Goal: Task Accomplishment & Management: Use online tool/utility

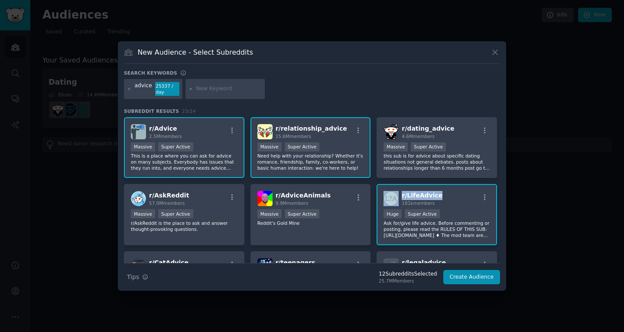
scroll to position [414, 0]
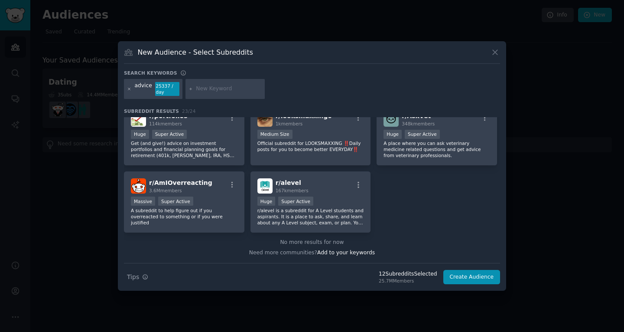
click at [129, 88] on icon at bounding box center [129, 89] width 2 height 2
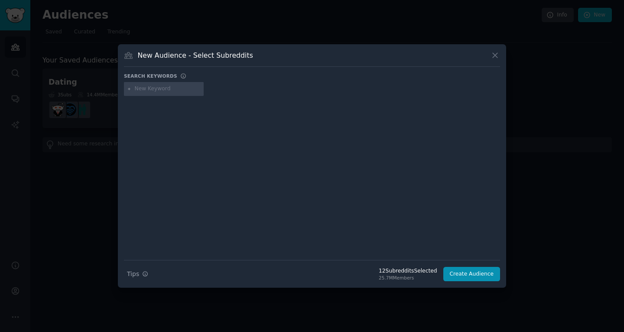
click at [156, 90] on input "text" at bounding box center [168, 89] width 66 height 8
type input "social"
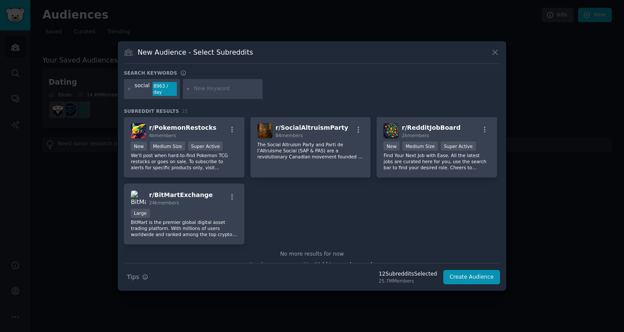
scroll to position [469, 0]
click at [223, 82] on div at bounding box center [223, 89] width 80 height 20
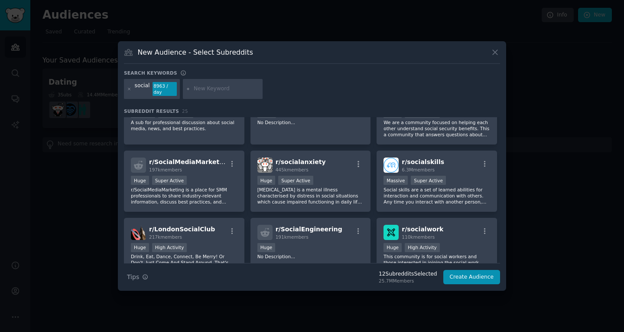
scroll to position [0, 0]
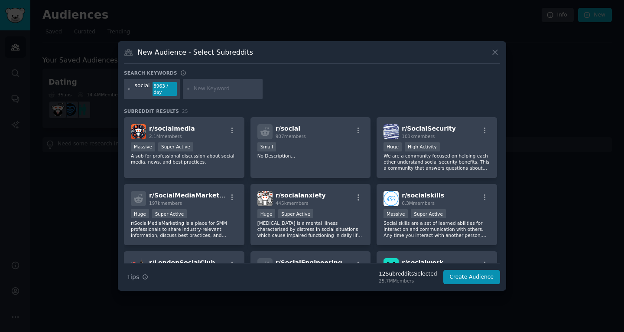
click at [210, 89] on input "text" at bounding box center [227, 89] width 66 height 8
type input "people"
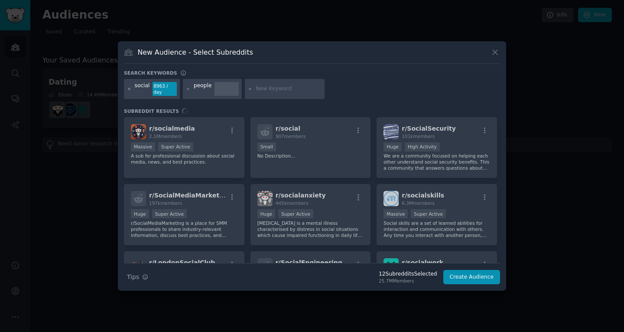
click at [130, 89] on icon at bounding box center [129, 89] width 5 height 5
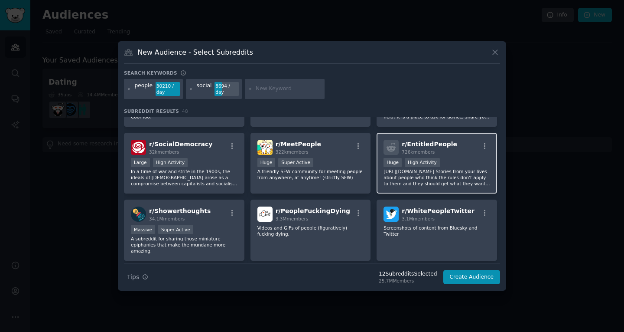
scroll to position [252, 0]
drag, startPoint x: 459, startPoint y: 146, endPoint x: 401, endPoint y: 147, distance: 57.7
click at [401, 147] on div "r/ EntitledPeople 726k members" at bounding box center [437, 147] width 107 height 15
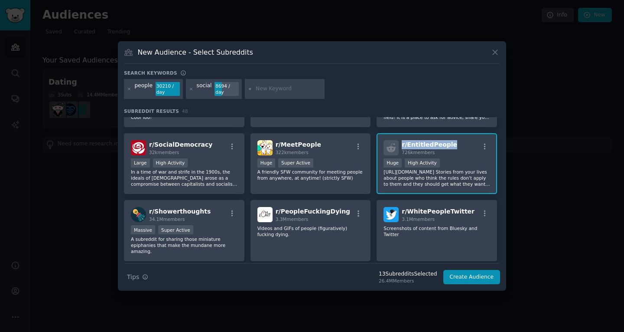
copy span "r/ EntitledPeople"
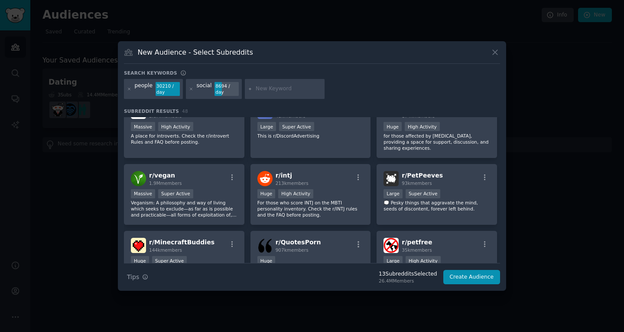
scroll to position [623, 0]
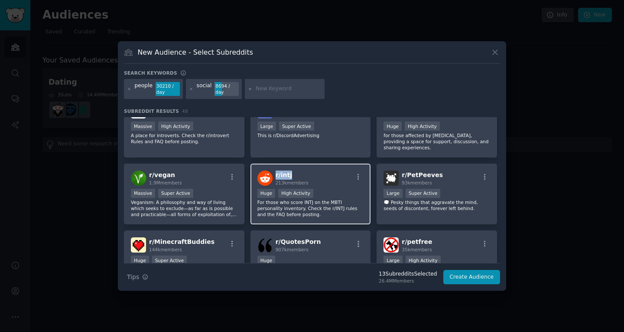
drag, startPoint x: 297, startPoint y: 166, endPoint x: 274, endPoint y: 170, distance: 23.3
click at [274, 170] on div "r/ intj 213k members" at bounding box center [310, 177] width 107 height 15
copy span "r/ intj"
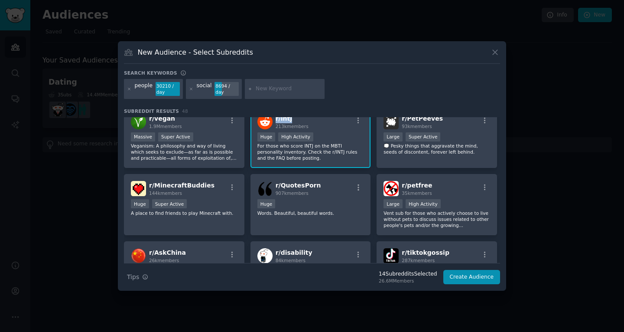
scroll to position [413, 0]
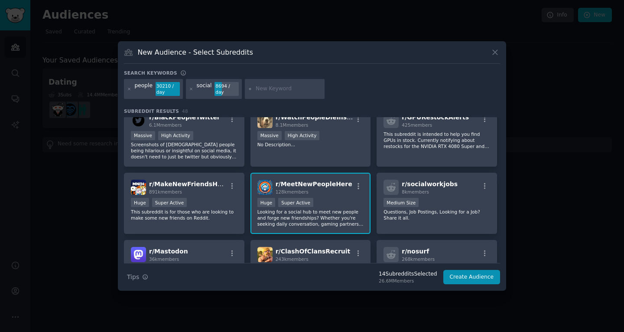
click at [130, 86] on div at bounding box center [129, 89] width 5 height 14
click at [130, 87] on icon at bounding box center [129, 89] width 5 height 5
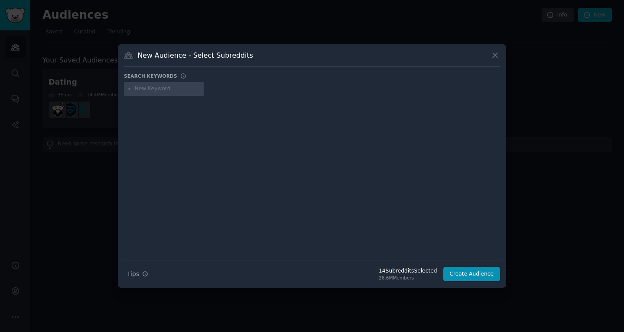
click at [159, 93] on div at bounding box center [164, 89] width 80 height 14
click at [158, 92] on input "text" at bounding box center [168, 89] width 66 height 8
